Goal: Information Seeking & Learning: Learn about a topic

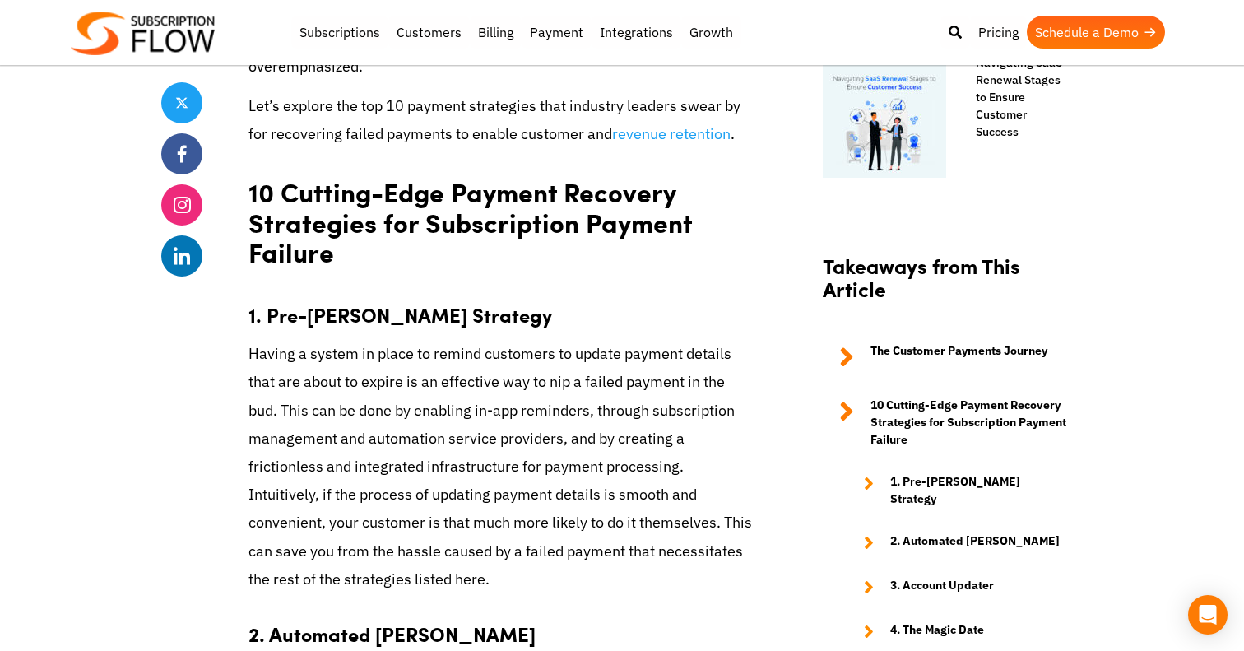
scroll to position [1416, 0]
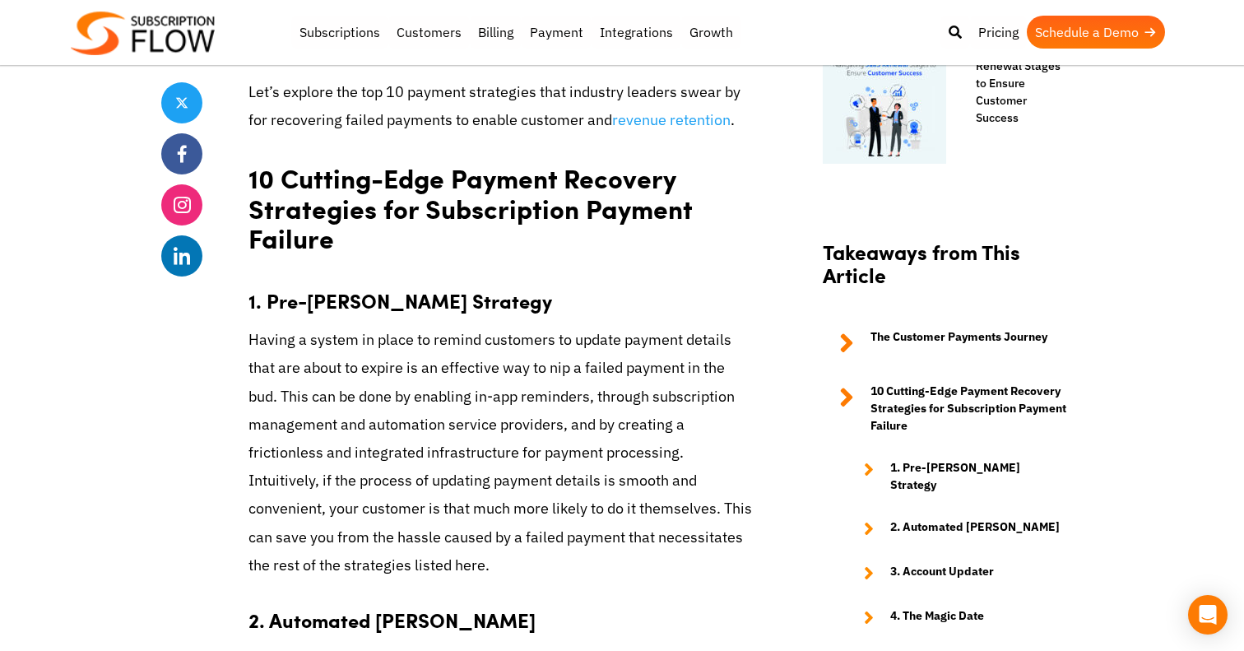
click at [273, 339] on p "Having a system in place to remind customers to update payment details that are…" at bounding box center [501, 452] width 507 height 253
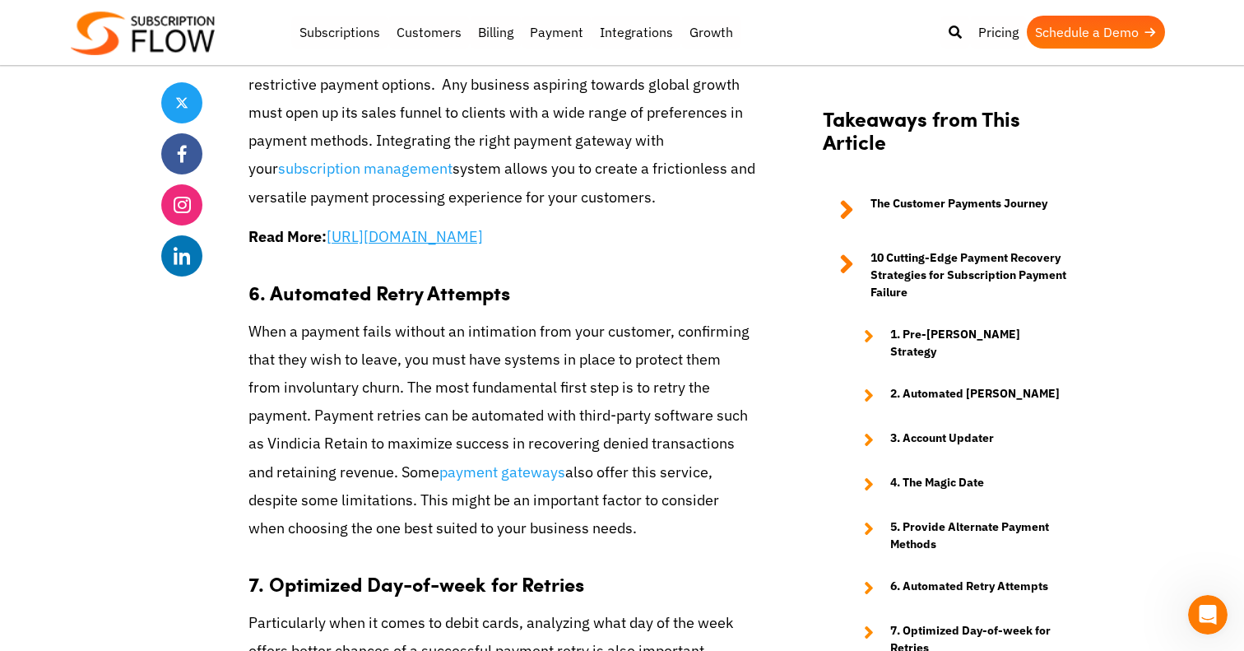
scroll to position [3544, 0]
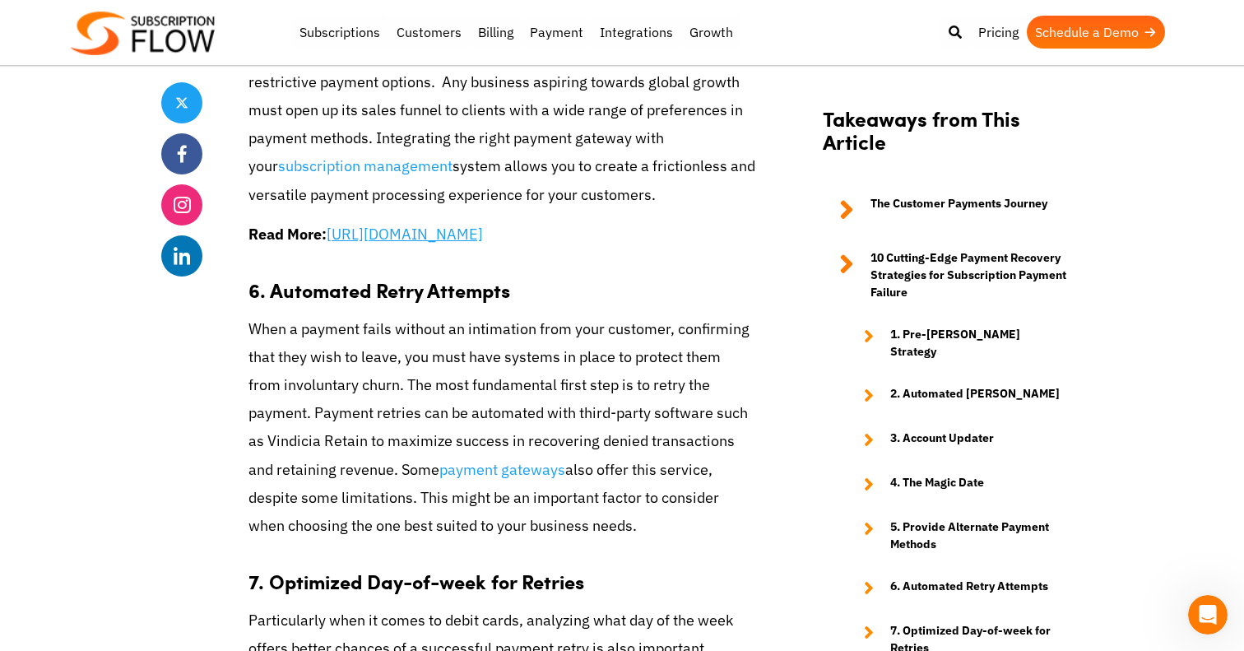
click at [262, 355] on p "When a payment fails without an intimation from your customer, confirming that …" at bounding box center [501, 427] width 507 height 225
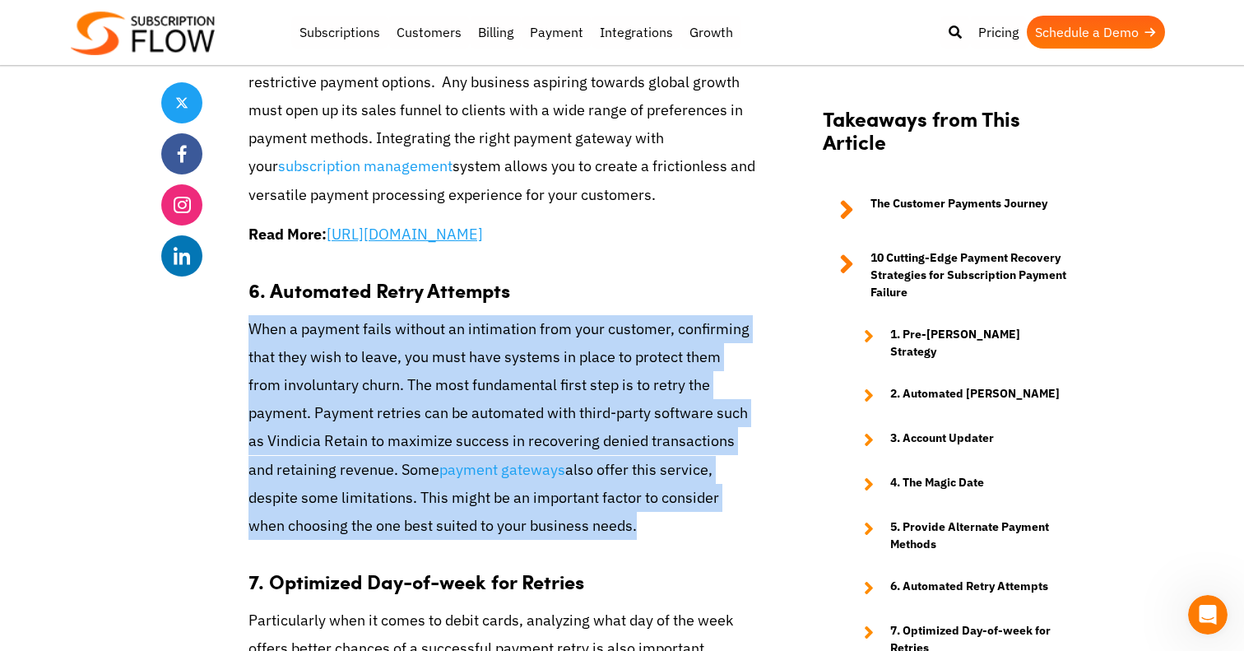
click at [262, 355] on p "When a payment fails without an intimation from your customer, confirming that …" at bounding box center [501, 427] width 507 height 225
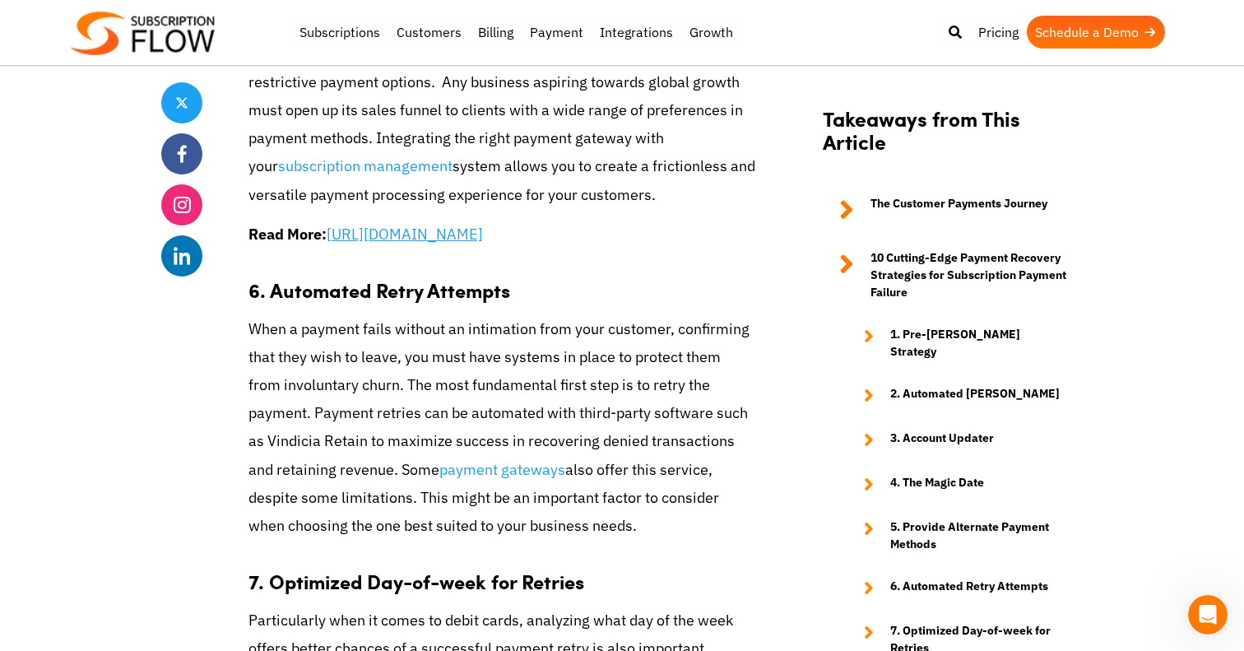
click at [180, 389] on div "Share" at bounding box center [184, 124] width 46 height 6383
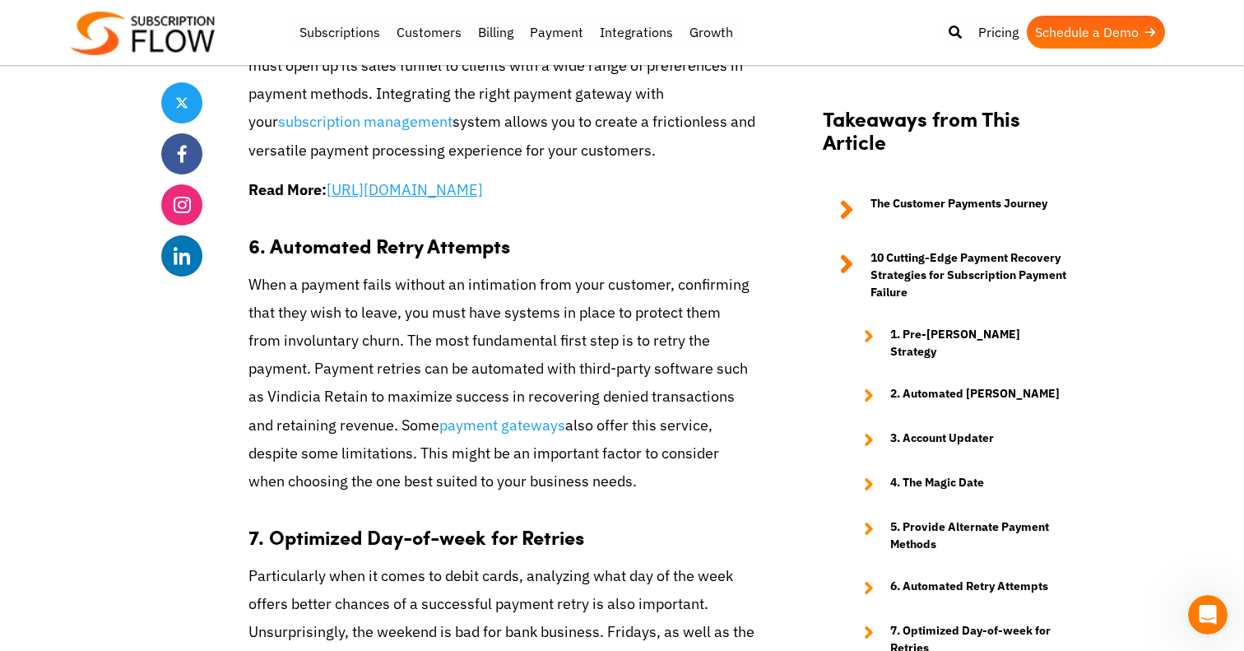
scroll to position [3623, 0]
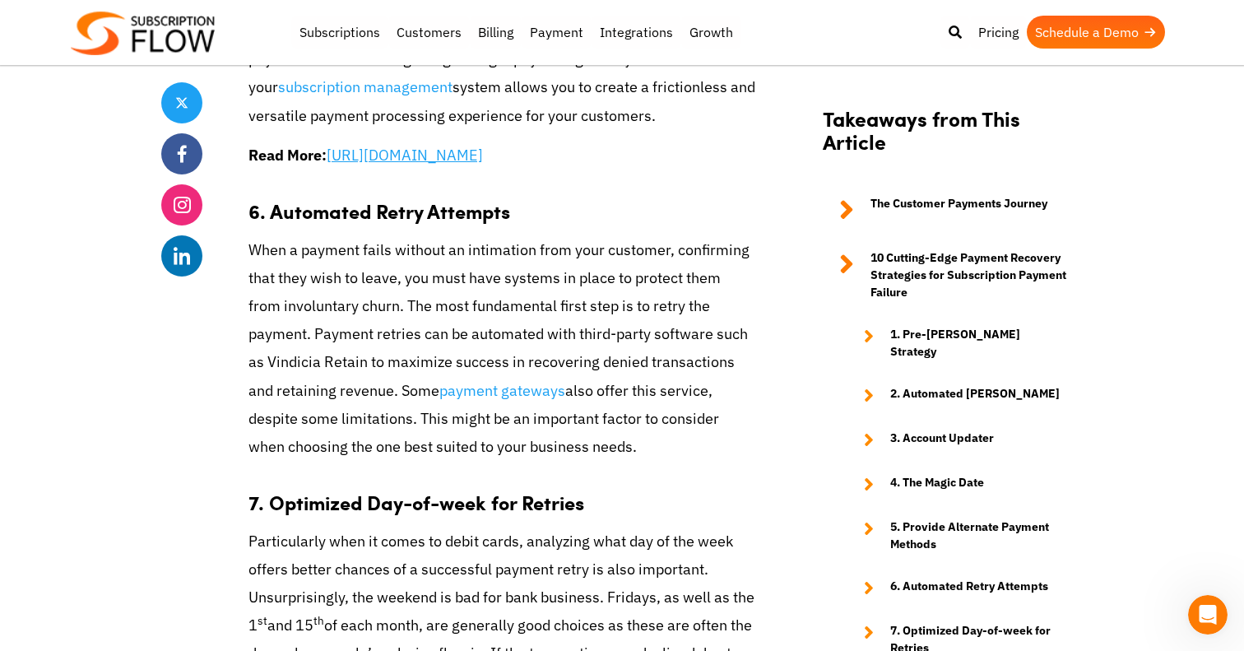
click at [285, 378] on p "When a payment fails without an intimation from your customer, confirming that …" at bounding box center [501, 348] width 507 height 225
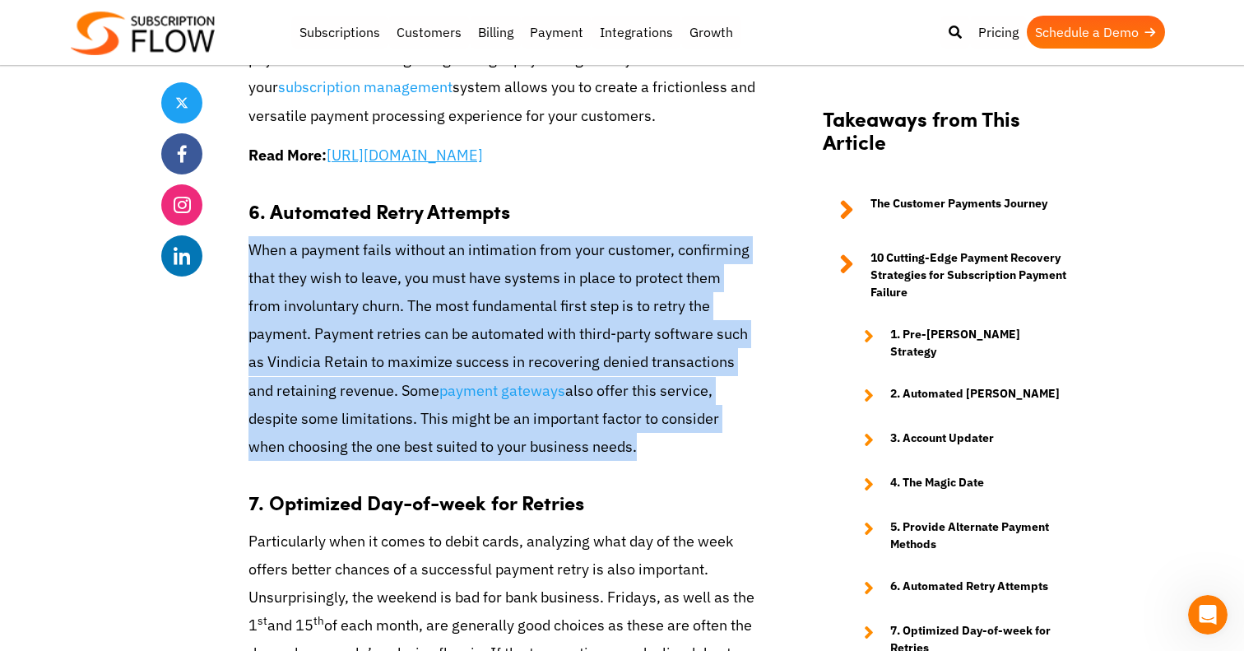
click at [285, 378] on p "When a payment fails without an intimation from your customer, confirming that …" at bounding box center [501, 348] width 507 height 225
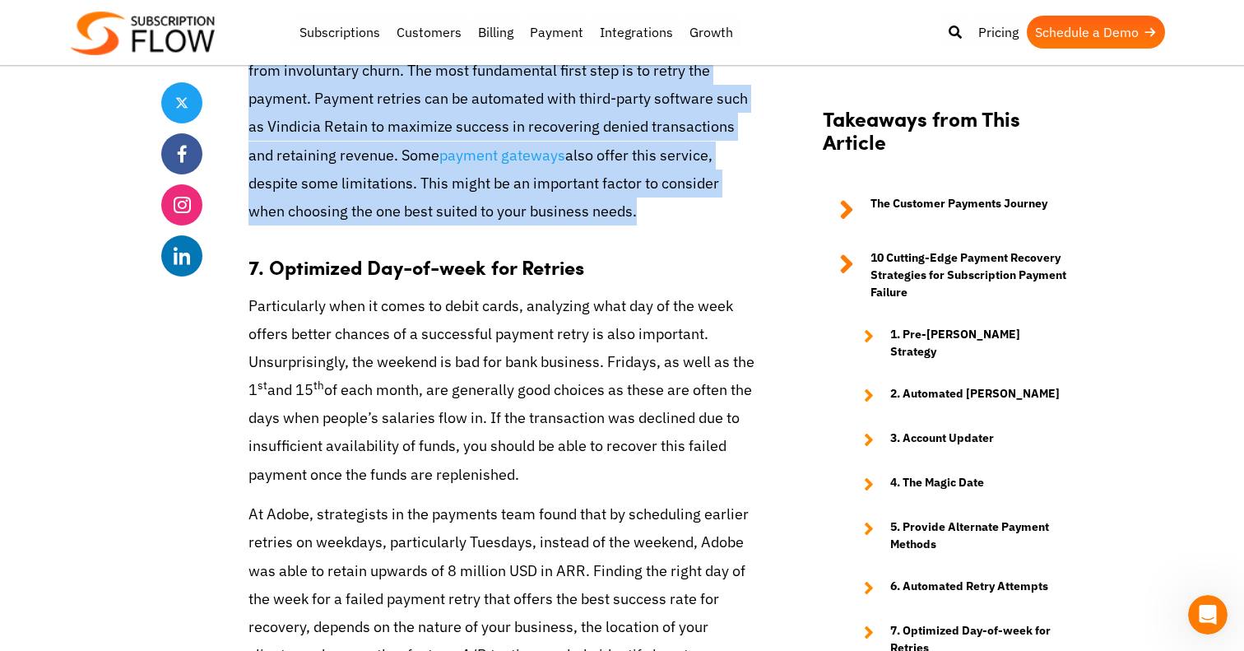
scroll to position [3862, 0]
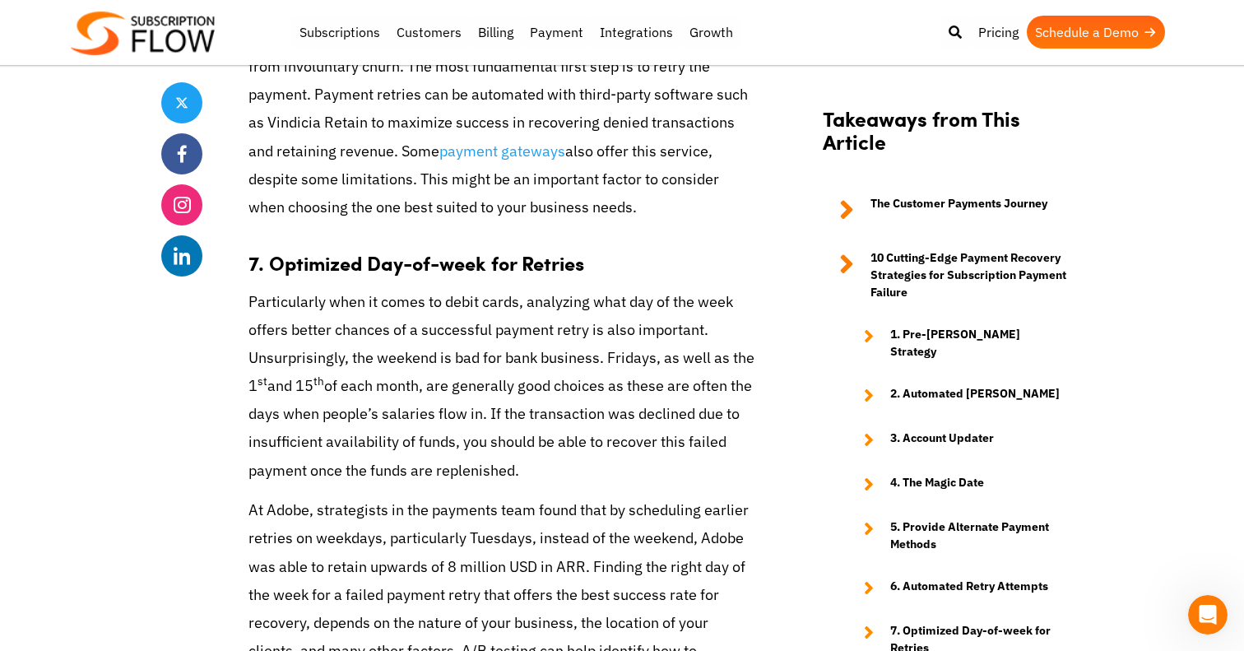
click at [368, 309] on p "Particularly when it comes to debit cards, analyzing what day of the week offer…" at bounding box center [501, 386] width 507 height 197
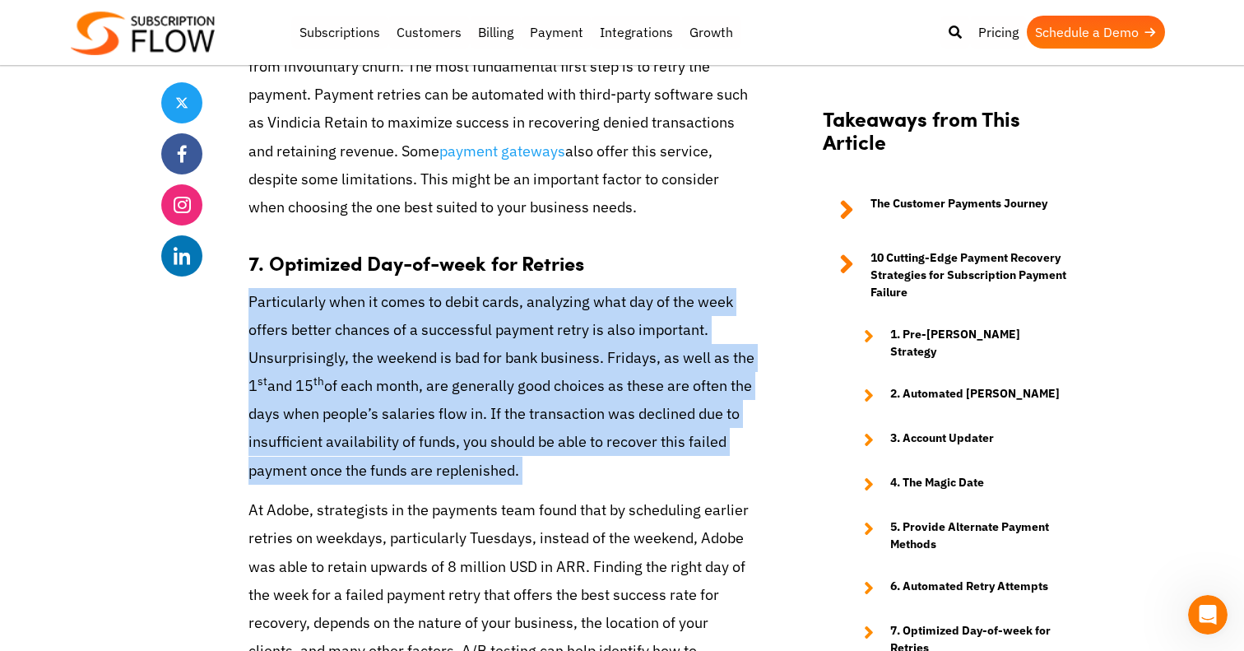
click at [368, 309] on p "Particularly when it comes to debit cards, analyzing what day of the week offer…" at bounding box center [501, 386] width 507 height 197
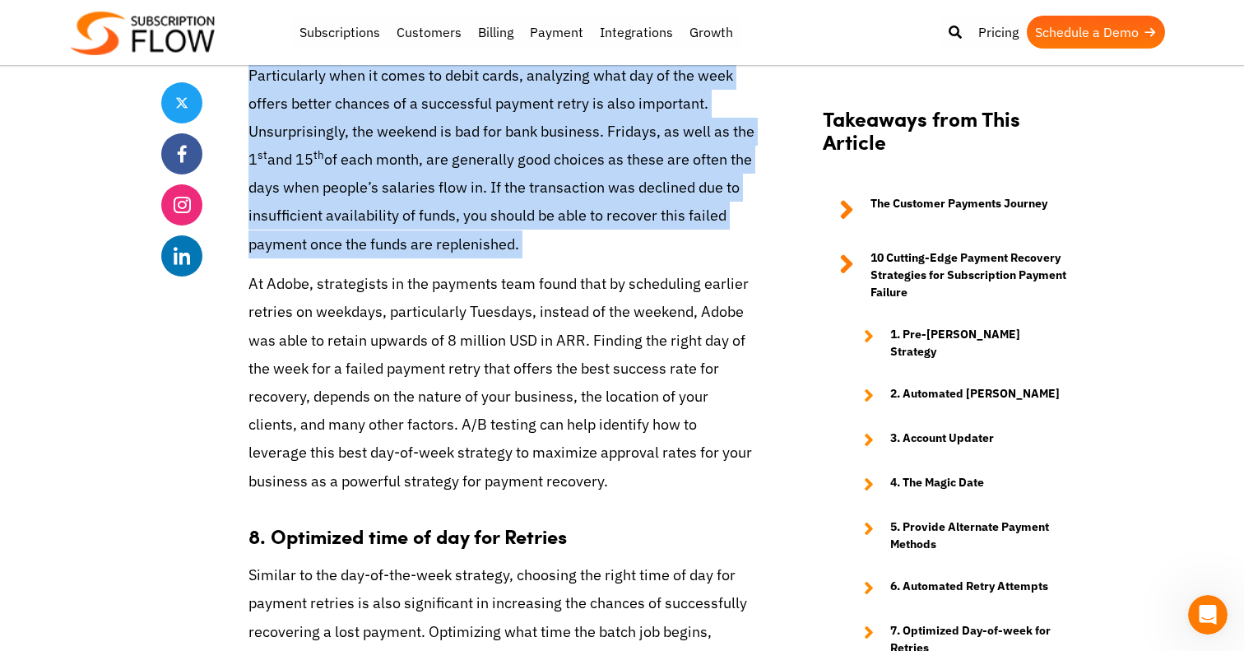
scroll to position [4087, 0]
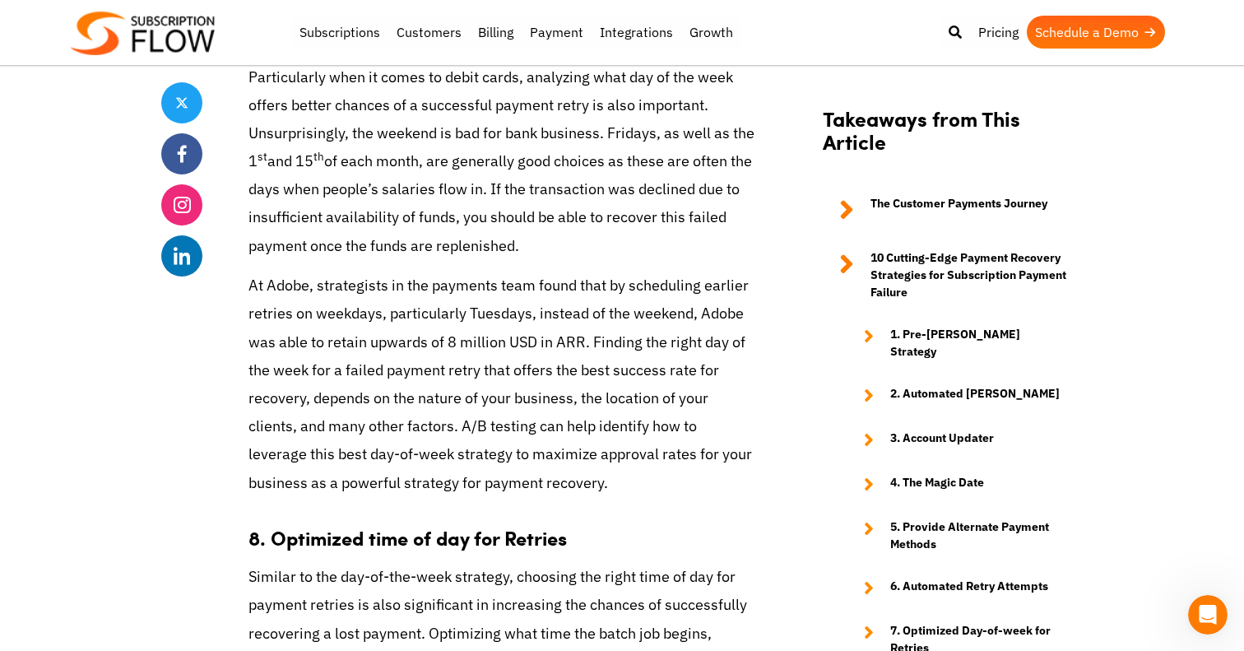
click at [428, 319] on p "At Adobe, strategists in the payments team found that by scheduling earlier ret…" at bounding box center [501, 383] width 507 height 225
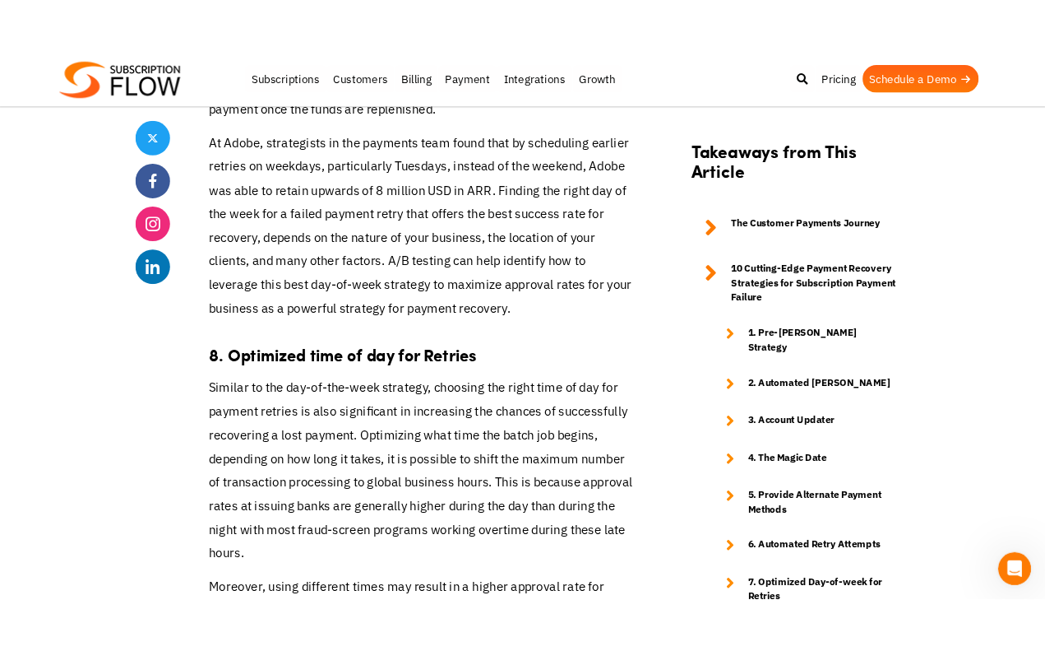
scroll to position [4262, 0]
